Goal: Check status: Check status

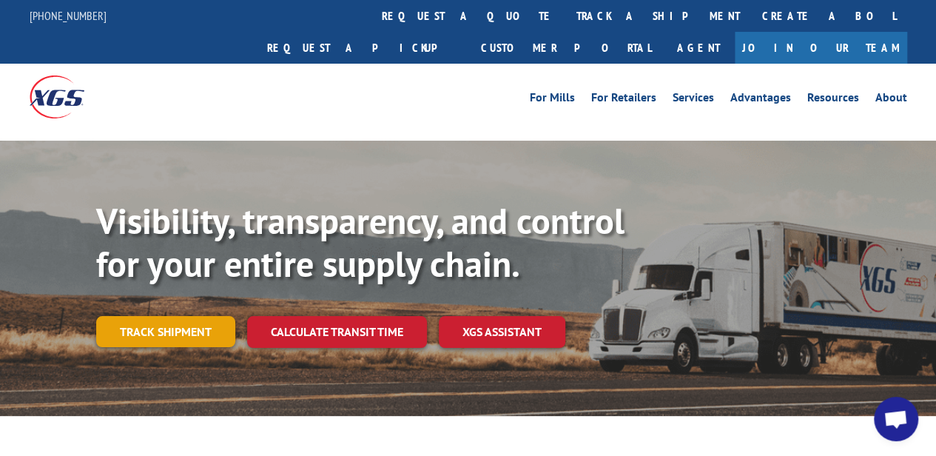
click at [168, 316] on link "Track shipment" at bounding box center [165, 331] width 139 height 31
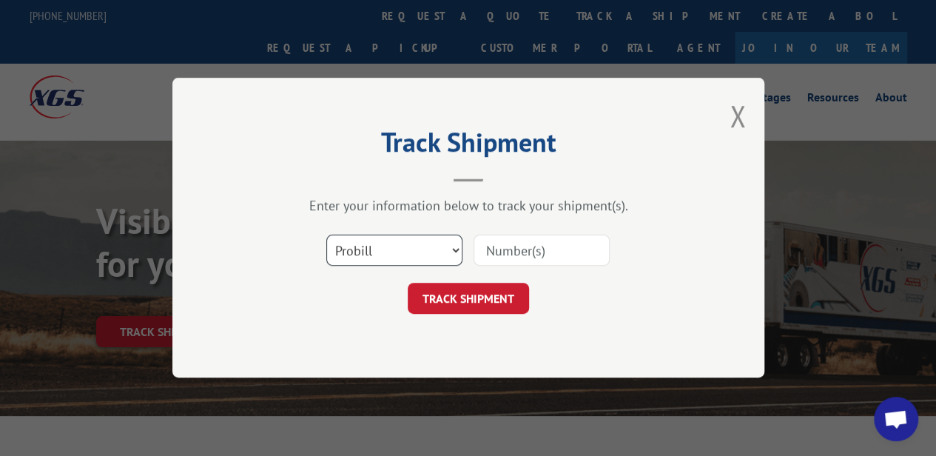
click at [443, 254] on select "Select category... Probill BOL PO" at bounding box center [394, 250] width 136 height 31
select select "bol"
click at [326, 235] on select "Select category... Probill BOL PO" at bounding box center [394, 250] width 136 height 31
click at [529, 249] on input at bounding box center [542, 250] width 136 height 31
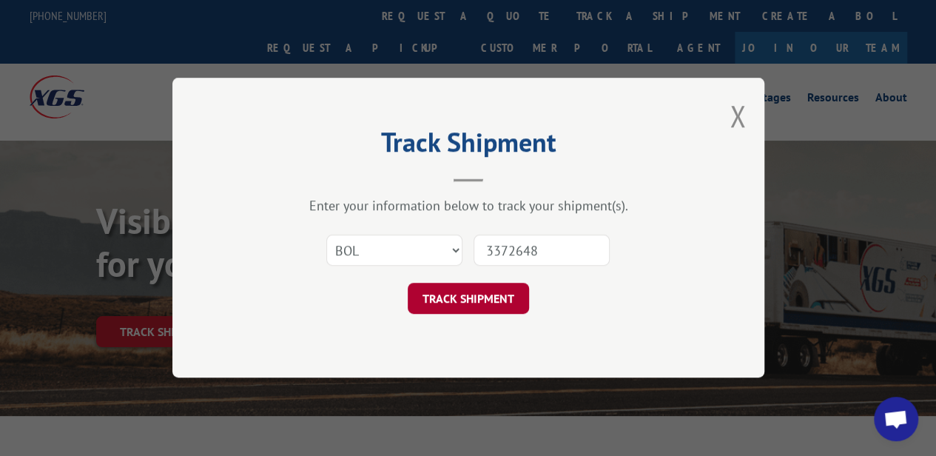
type input "3372648"
click at [472, 289] on button "TRACK SHIPMENT" at bounding box center [468, 299] width 121 height 31
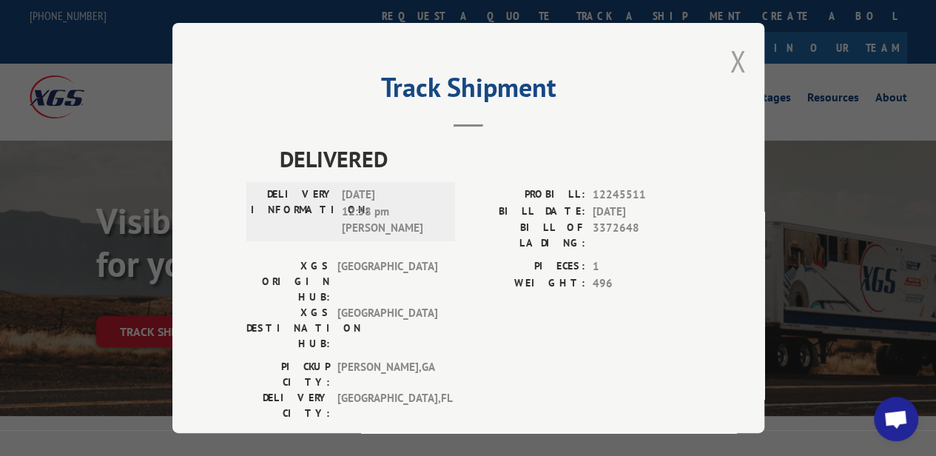
click at [730, 56] on button "Close modal" at bounding box center [738, 60] width 16 height 39
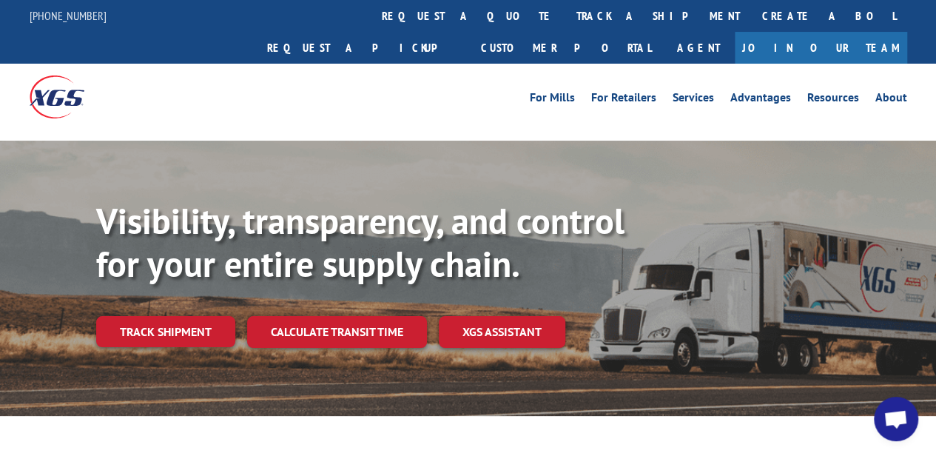
scroll to position [1, 0]
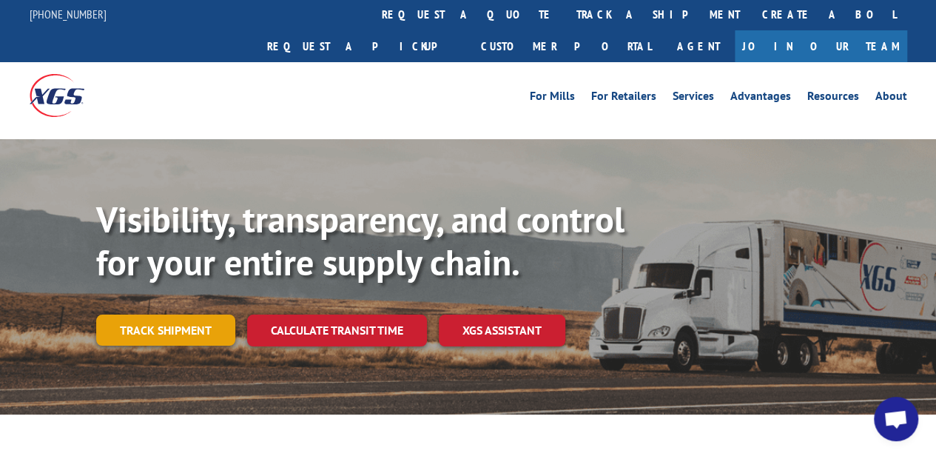
click at [142, 315] on link "Track shipment" at bounding box center [165, 330] width 139 height 31
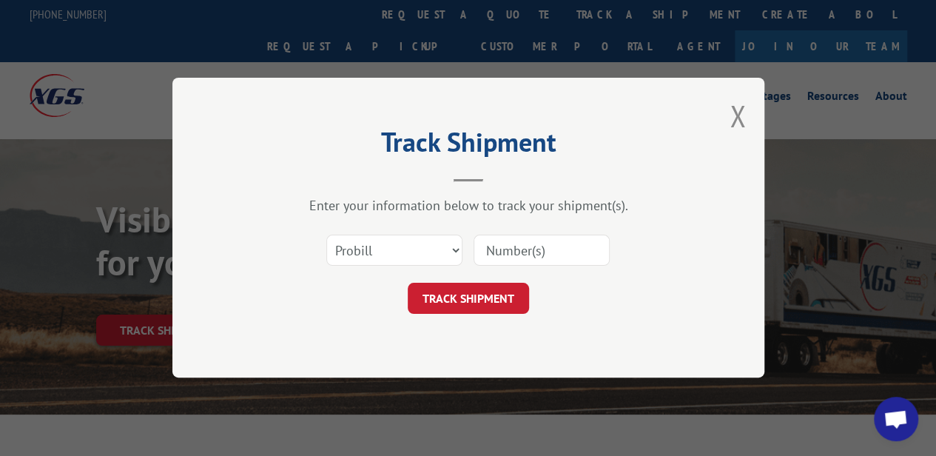
click at [502, 255] on input at bounding box center [542, 250] width 136 height 31
type input "3372648"
click at [478, 295] on button "TRACK SHIPMENT" at bounding box center [468, 299] width 121 height 31
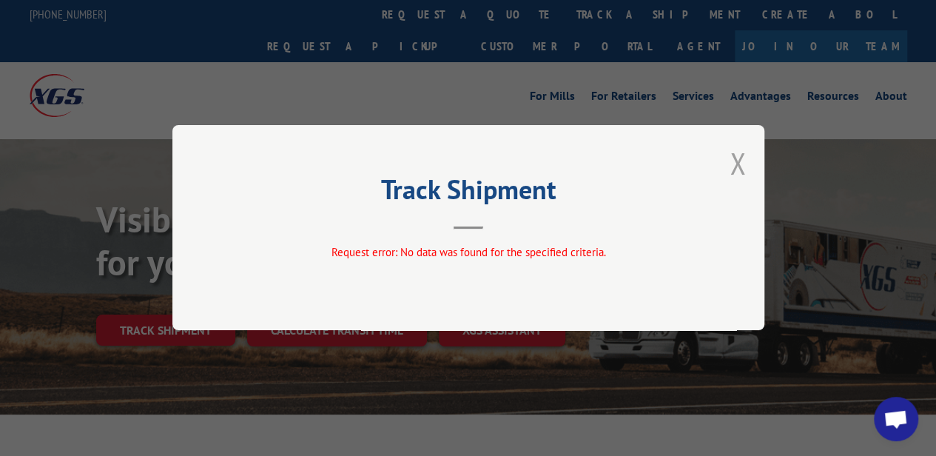
click at [734, 162] on button "Close modal" at bounding box center [738, 163] width 16 height 39
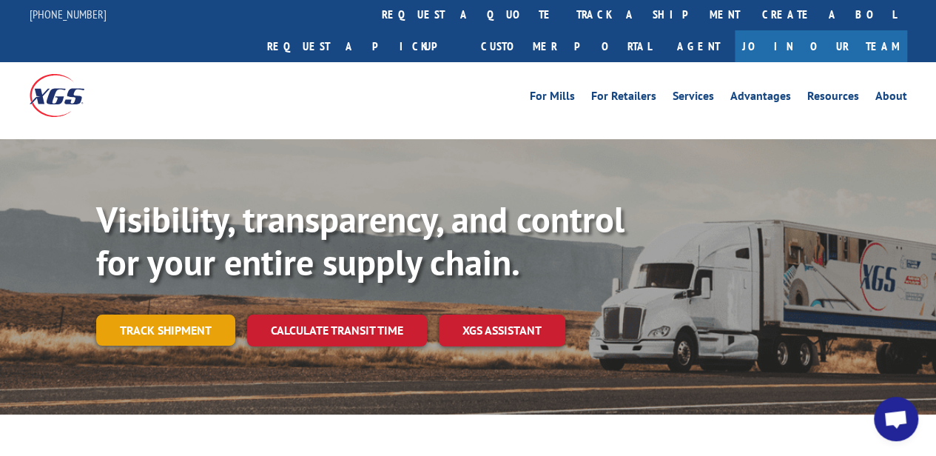
click at [153, 315] on link "Track shipment" at bounding box center [165, 330] width 139 height 31
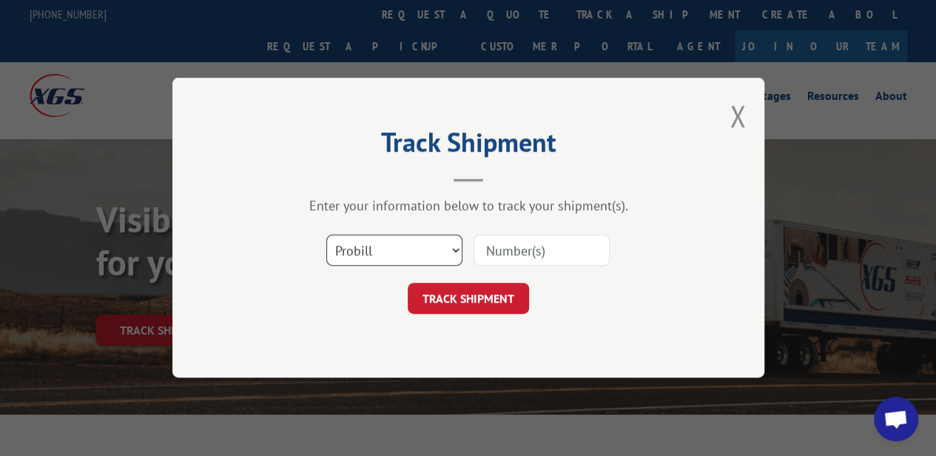
click at [401, 238] on select "Select category... Probill BOL PO" at bounding box center [394, 250] width 136 height 31
select select "bol"
click at [326, 235] on select "Select category... Probill BOL PO" at bounding box center [394, 250] width 136 height 31
click at [500, 249] on input at bounding box center [542, 250] width 136 height 31
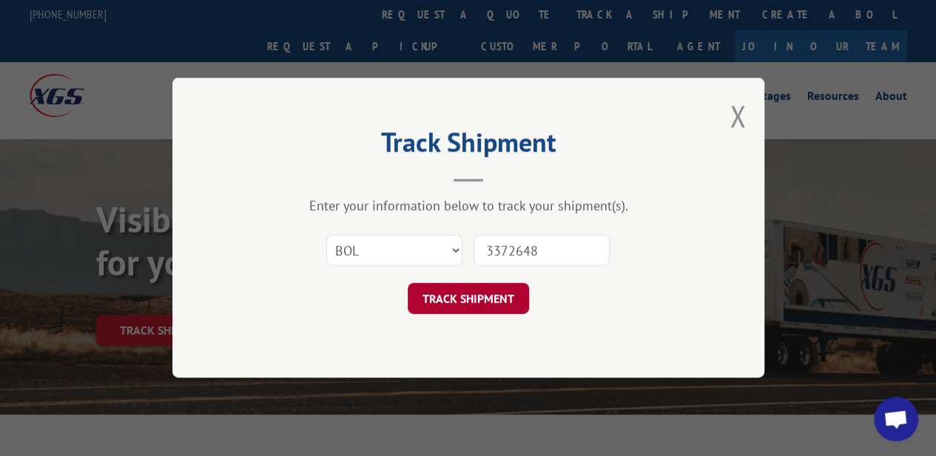
type input "3372648"
click at [488, 296] on button "TRACK SHIPMENT" at bounding box center [468, 299] width 121 height 31
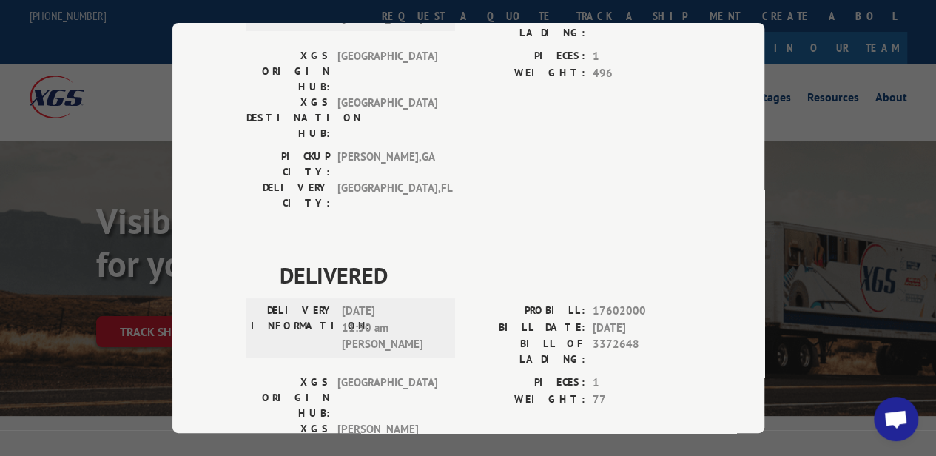
scroll to position [0, 0]
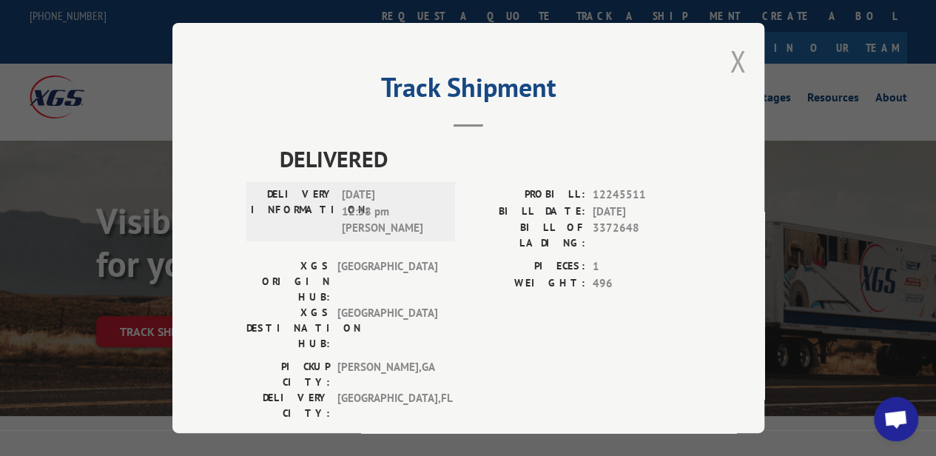
click at [739, 60] on button "Close modal" at bounding box center [738, 60] width 16 height 39
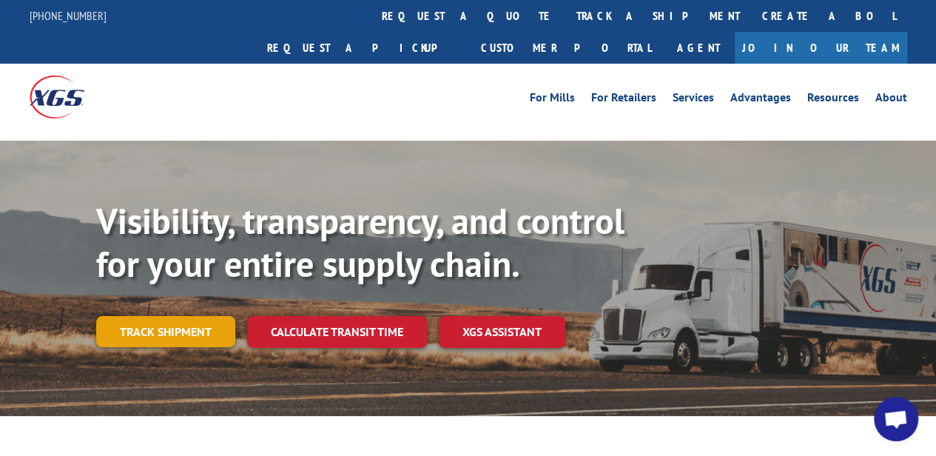
click at [172, 316] on link "Track shipment" at bounding box center [165, 331] width 139 height 31
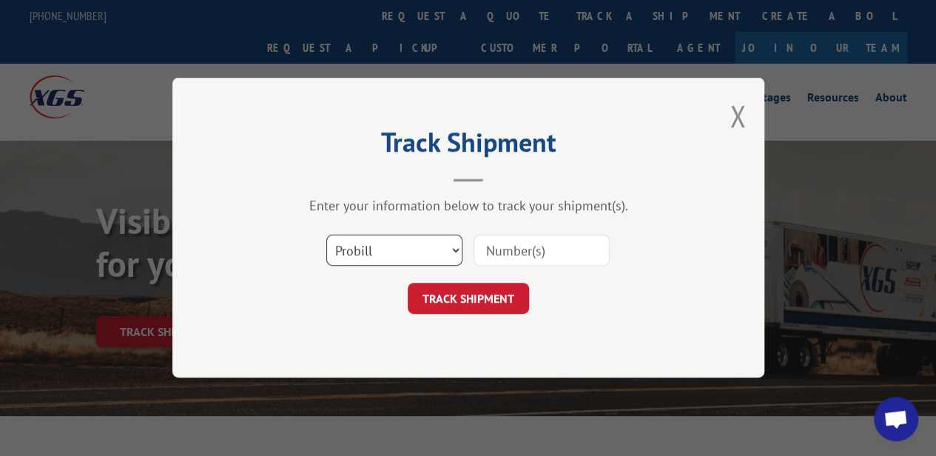
click at [415, 255] on select "Select category... Probill BOL PO" at bounding box center [394, 250] width 136 height 31
select select "bol"
click at [326, 235] on select "Select category... Probill BOL PO" at bounding box center [394, 250] width 136 height 31
click at [506, 252] on input at bounding box center [542, 250] width 136 height 31
